Goal: Information Seeking & Learning: Find specific fact

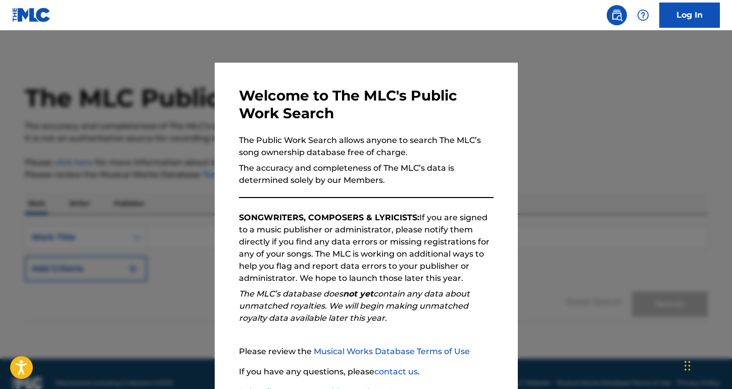
click at [368, 184] on p "The accuracy and completeness of The MLC’s data is determined solely by our Mem…" at bounding box center [366, 174] width 254 height 24
click at [628, 188] on div at bounding box center [366, 224] width 732 height 389
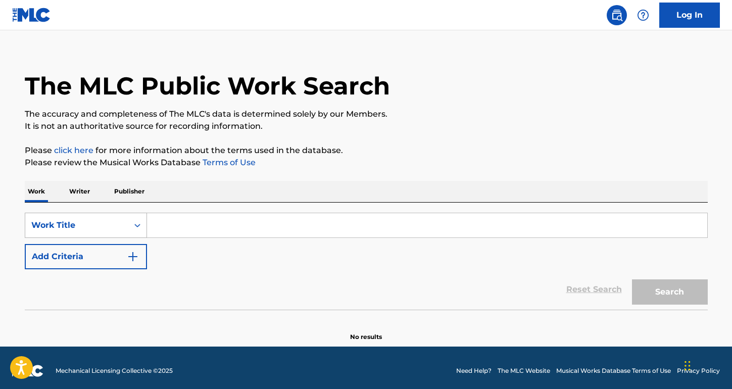
click at [86, 238] on div "Work Title" at bounding box center [86, 225] width 122 height 25
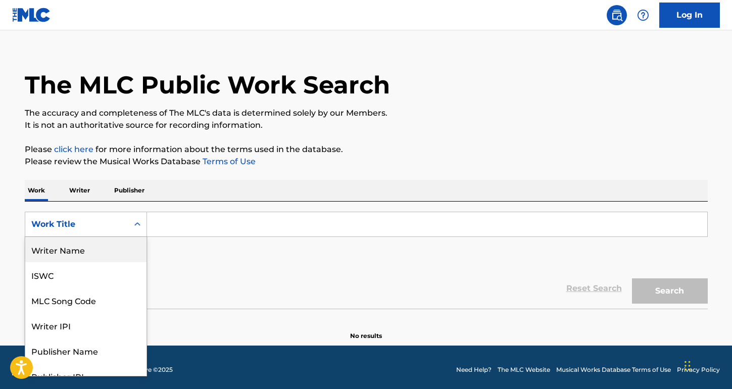
click at [96, 259] on div "Writer Name" at bounding box center [85, 249] width 121 height 25
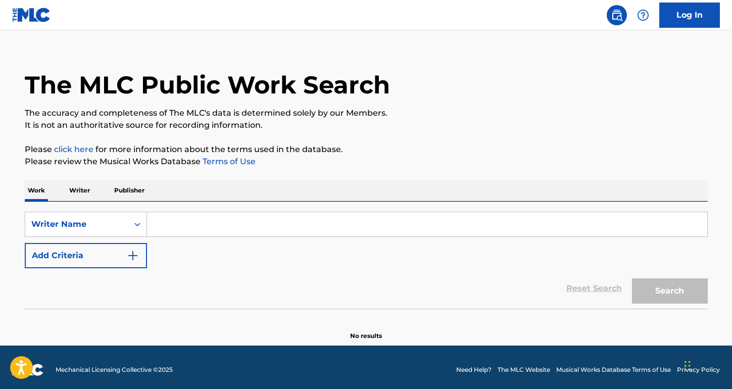
click at [226, 229] on input "Search Form" at bounding box center [427, 224] width 560 height 24
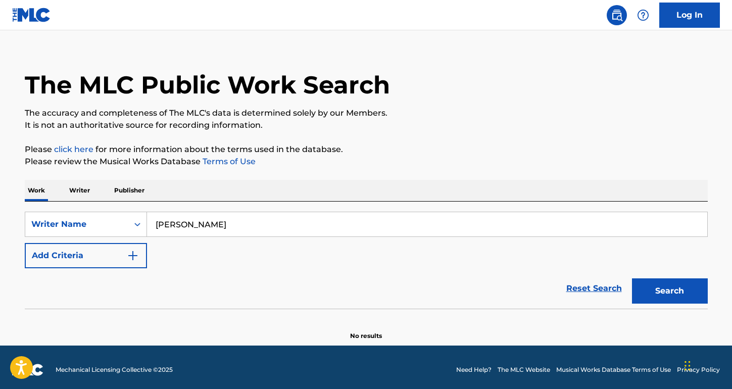
type input "Kim Walker-Smith"
click at [632, 278] on button "Search" at bounding box center [670, 290] width 76 height 25
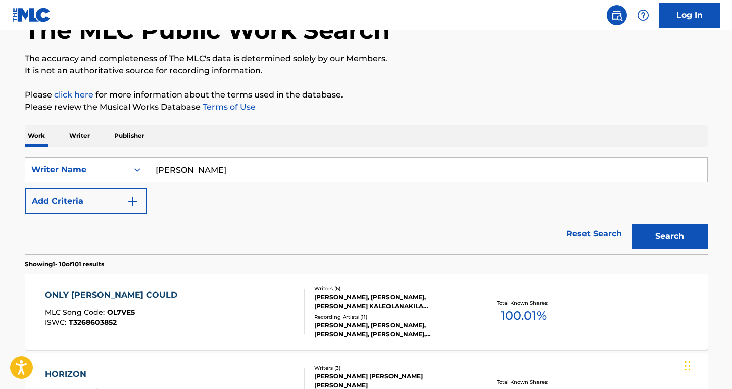
scroll to position [48, 0]
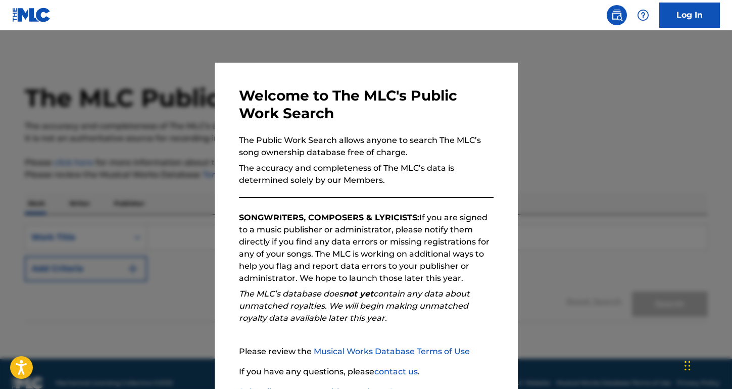
click at [608, 214] on div at bounding box center [366, 224] width 732 height 389
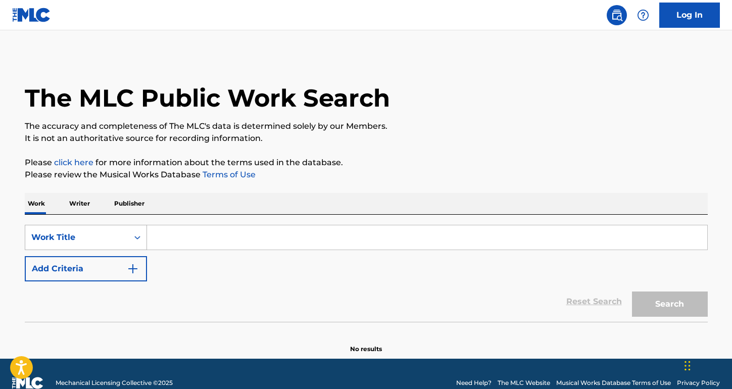
scroll to position [13, 0]
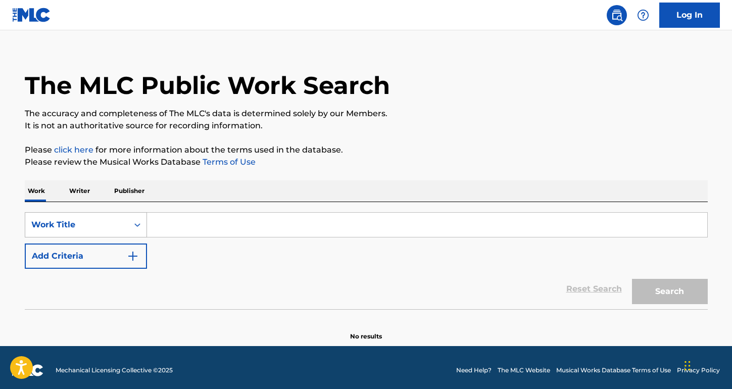
click at [131, 227] on div "Search Form" at bounding box center [137, 225] width 18 height 24
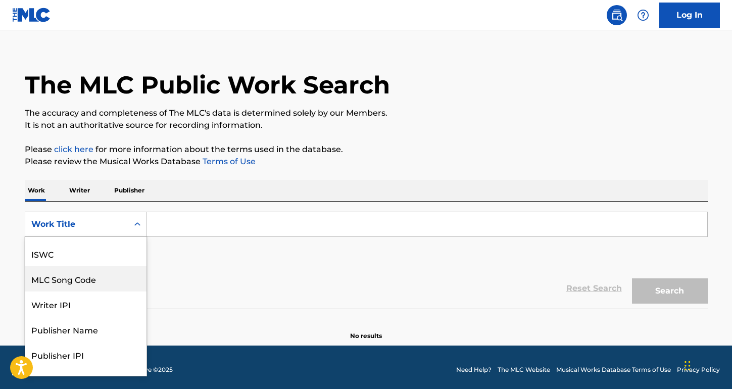
scroll to position [0, 0]
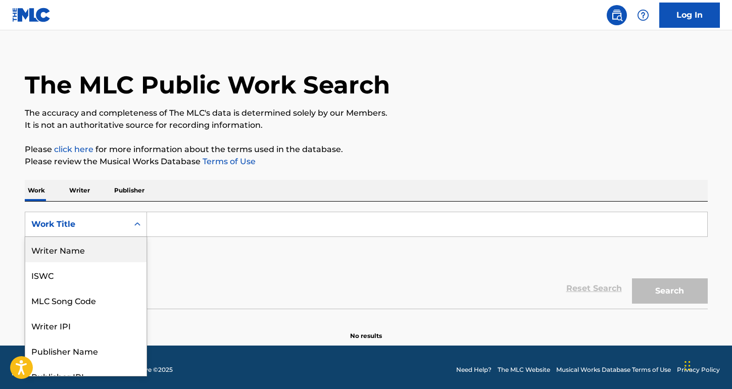
click at [88, 253] on div "Writer Name" at bounding box center [85, 249] width 121 height 25
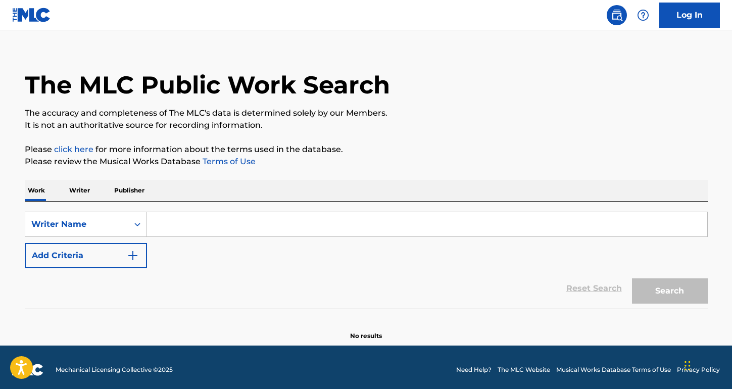
click at [202, 228] on input "Search Form" at bounding box center [427, 224] width 560 height 24
paste input "https://portal.themlc.com/search#work"
type input "https://portal.themlc.com/search#work"
click at [632, 278] on button "Search" at bounding box center [670, 290] width 76 height 25
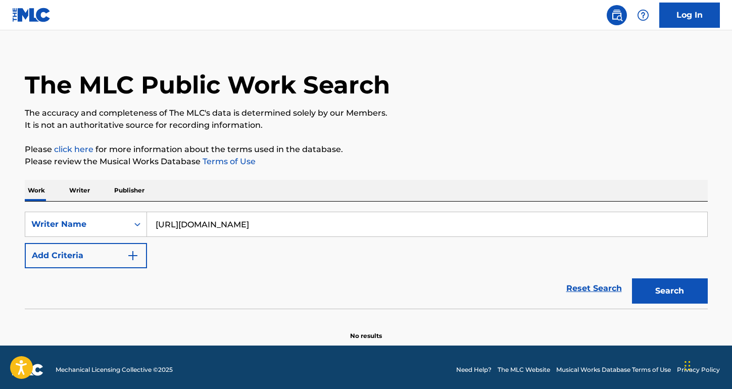
click at [192, 230] on input "https://portal.themlc.com/search#work" at bounding box center [427, 224] width 560 height 24
drag, startPoint x: 182, startPoint y: 225, endPoint x: 388, endPoint y: 225, distance: 206.5
click at [388, 225] on input "https://portal.themlc.com/search#work" at bounding box center [427, 224] width 560 height 24
type input "Kim Walker-Smith"
click at [344, 263] on div "SearchWithCriteria83561652-84ca-4768-b9e7-b4817efc4e55 Writer Name Kim Walker-S…" at bounding box center [366, 240] width 683 height 57
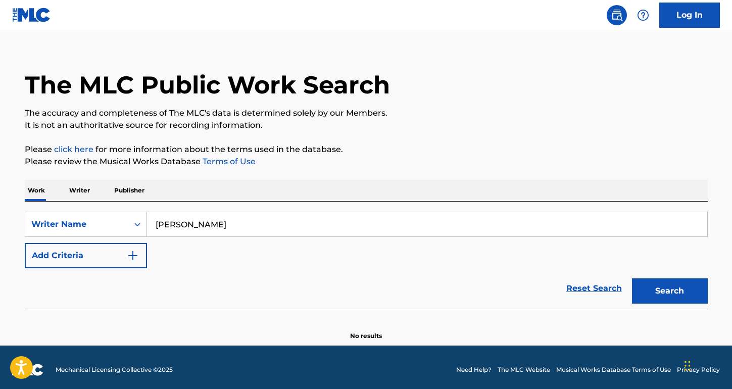
click at [668, 286] on button "Search" at bounding box center [670, 290] width 76 height 25
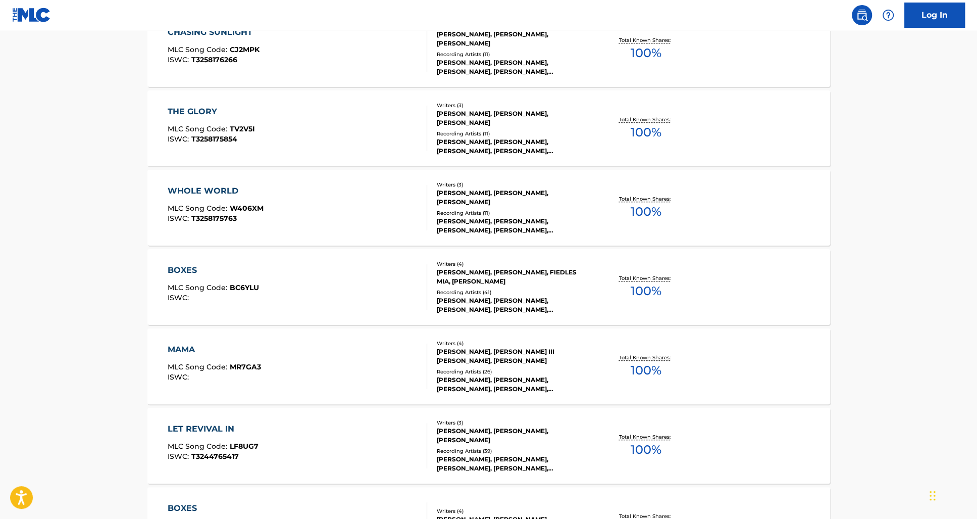
scroll to position [717, 0]
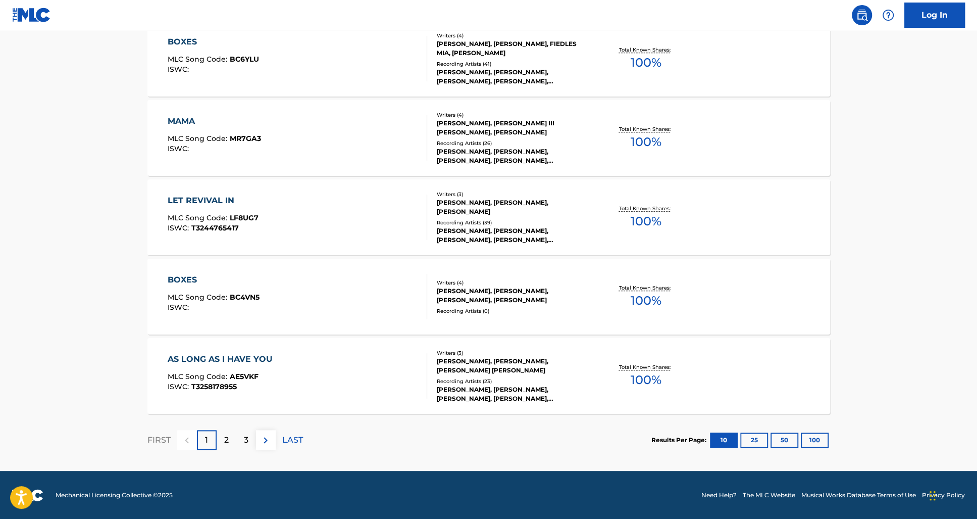
click at [228, 388] on div "2" at bounding box center [227, 440] width 20 height 20
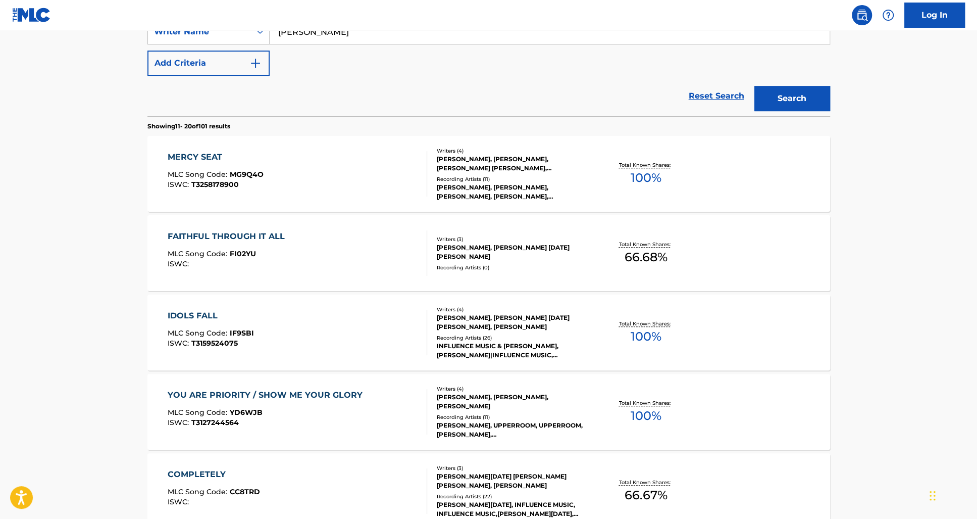
scroll to position [111, 0]
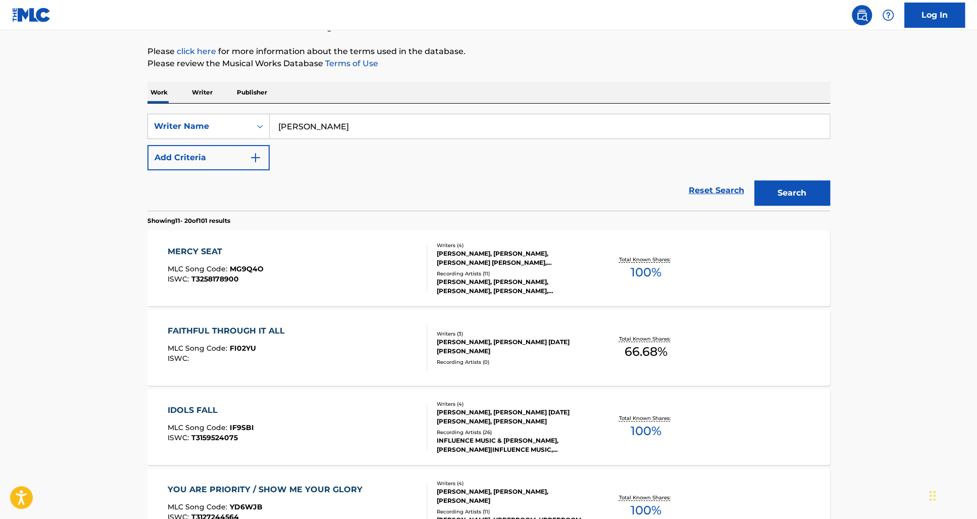
click at [285, 261] on div "MERCY SEAT MLC Song Code : MG9Q4O ISWC : T3258178900" at bounding box center [298, 267] width 260 height 45
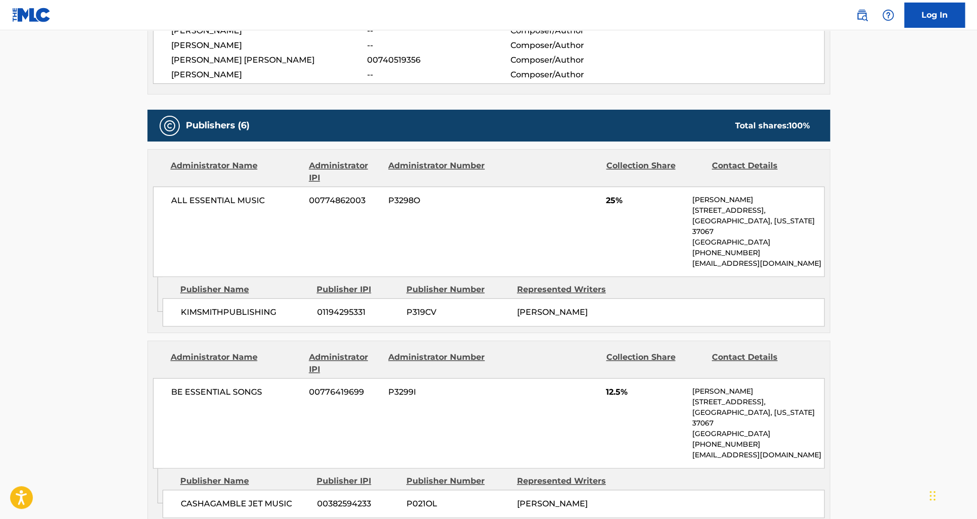
scroll to position [292, 0]
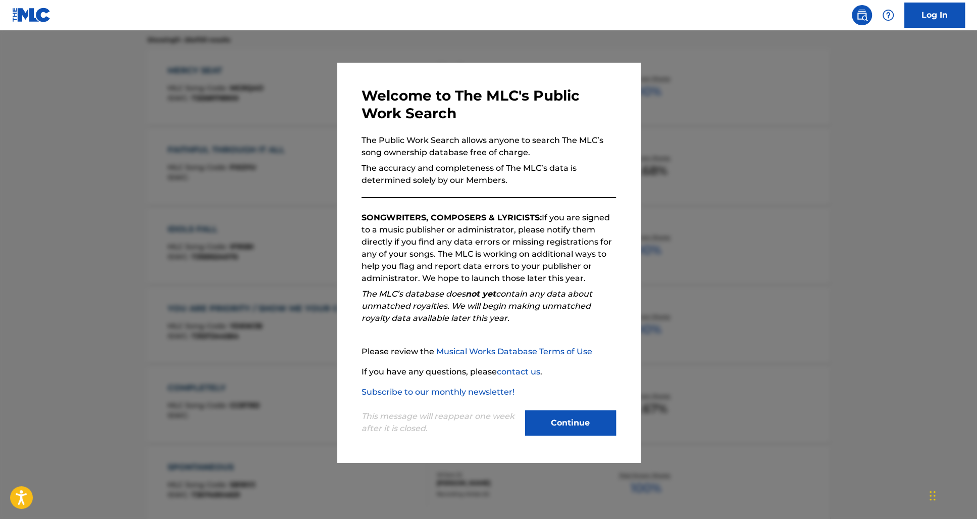
scroll to position [111, 0]
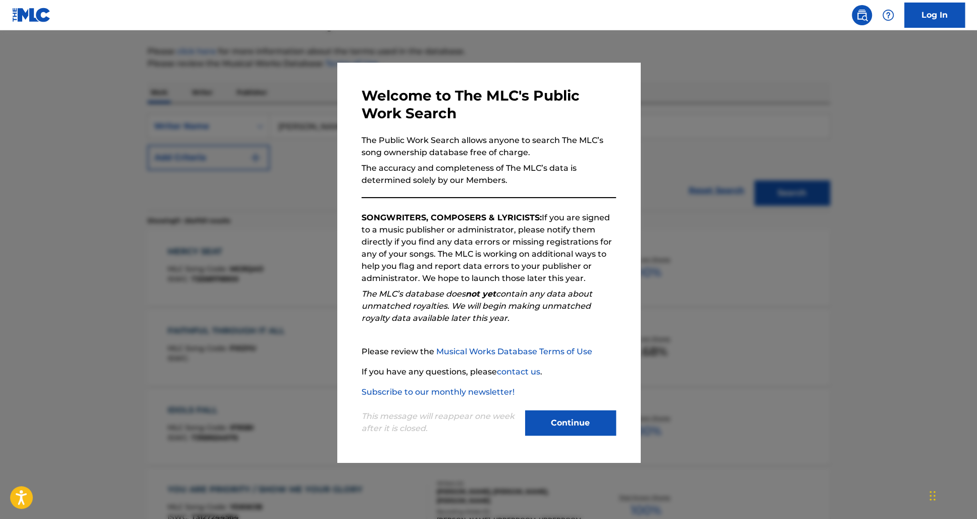
click at [573, 388] on button "Continue" at bounding box center [570, 422] width 91 height 25
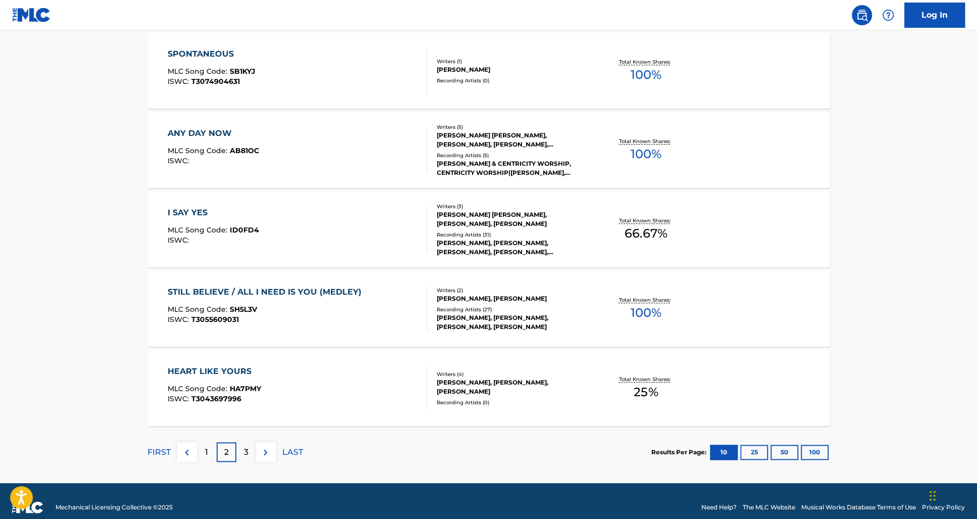
scroll to position [717, 0]
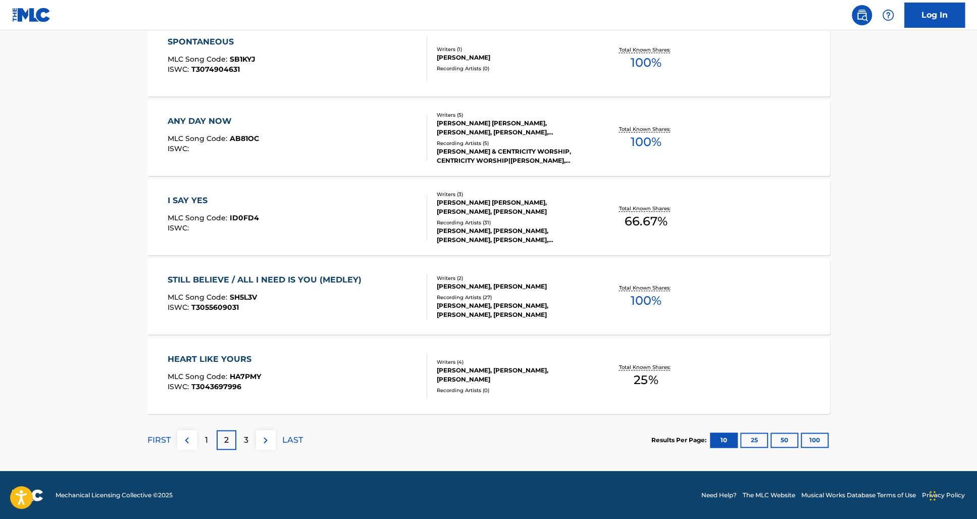
click at [247, 388] on p "3" at bounding box center [246, 440] width 5 height 12
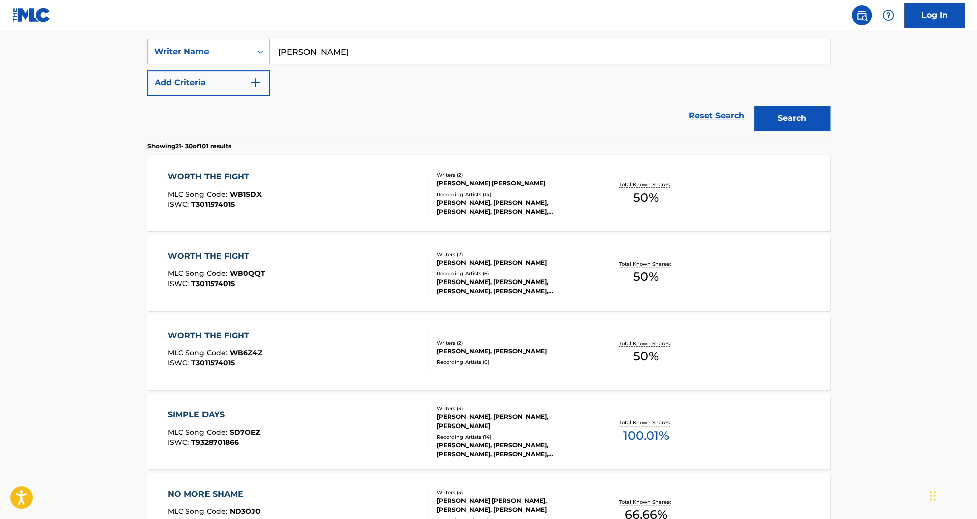
scroll to position [190, 0]
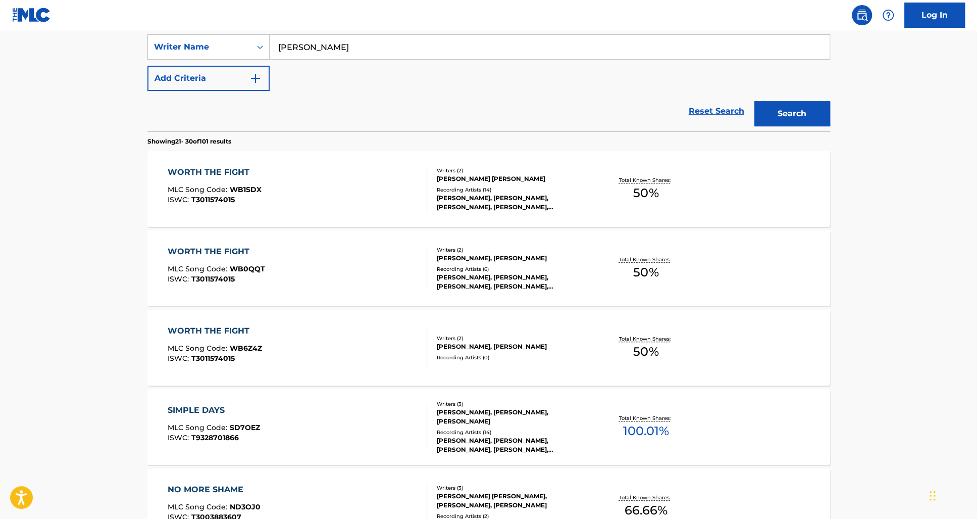
click at [291, 285] on div "WORTH THE FIGHT MLC Song Code : WB0QQT ISWC : T3011574015" at bounding box center [298, 267] width 260 height 45
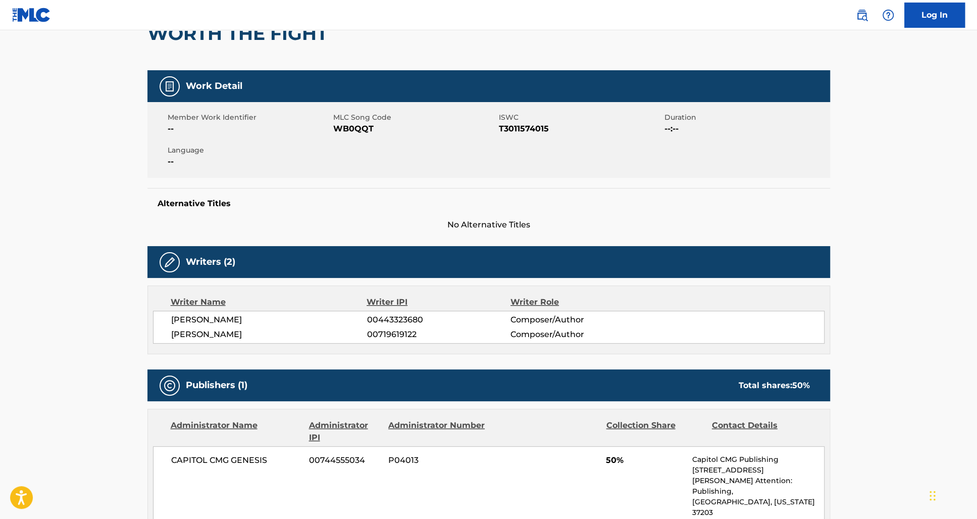
scroll to position [173, 0]
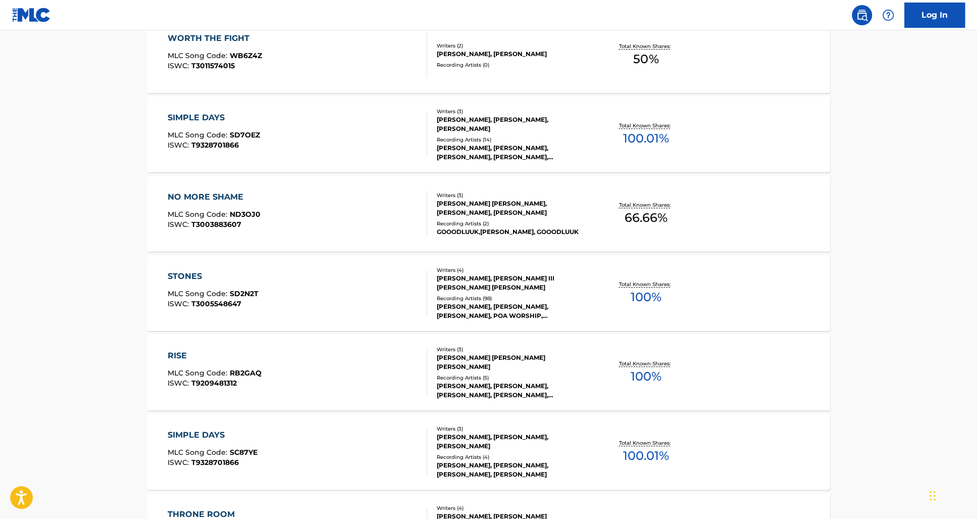
scroll to position [576, 0]
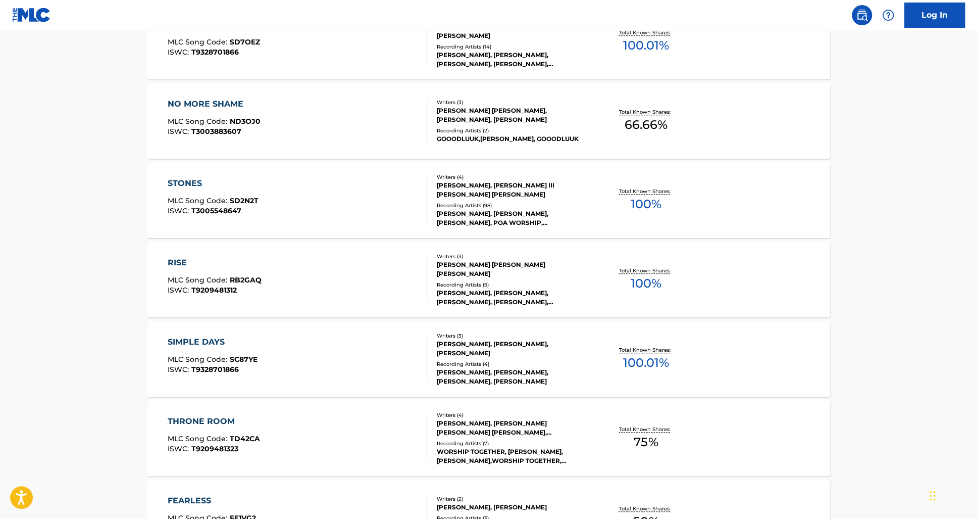
click at [322, 388] on div "THRONE ROOM MLC Song Code : TD42CA ISWC : T9209481323 Writers ( 4 ) MIA LEANNE …" at bounding box center [488, 438] width 683 height 76
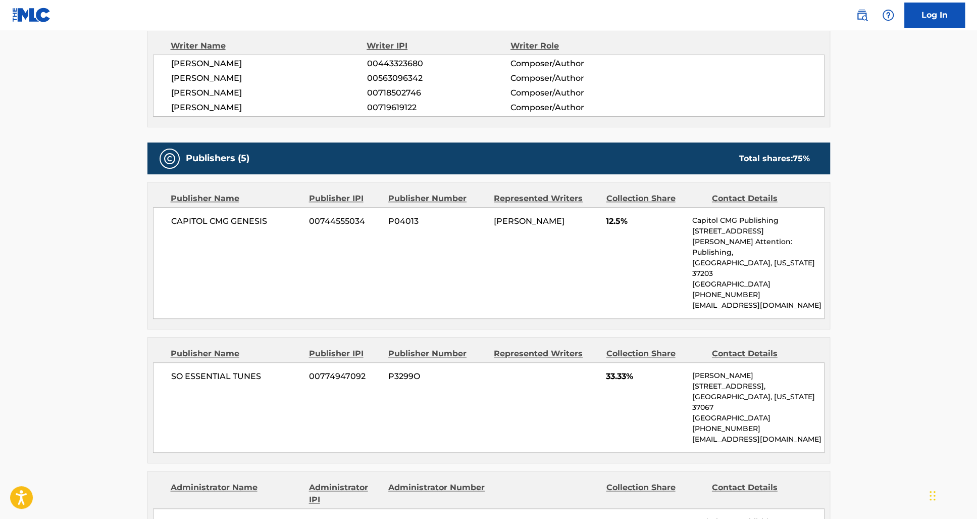
scroll to position [443, 0]
